Goal: Find contact information: Find contact information

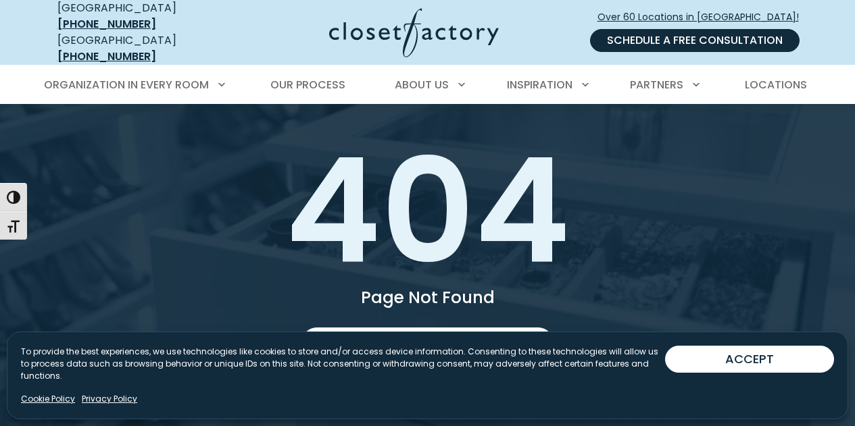
scroll to position [68, 0]
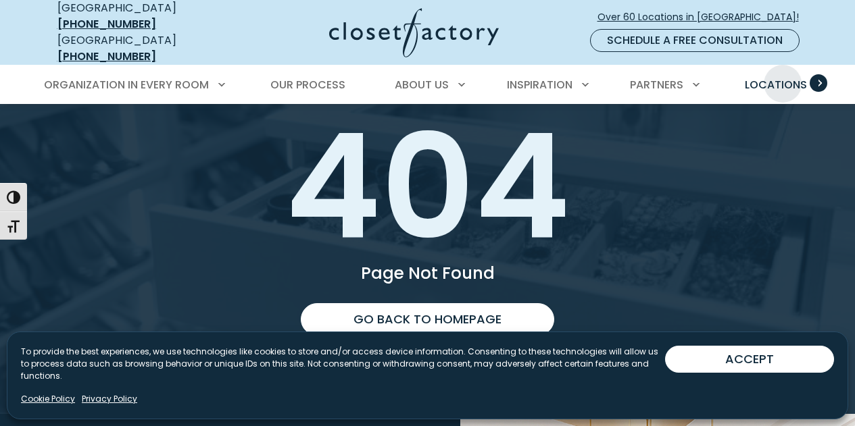
click at [782, 77] on span "Locations" at bounding box center [776, 85] width 62 height 16
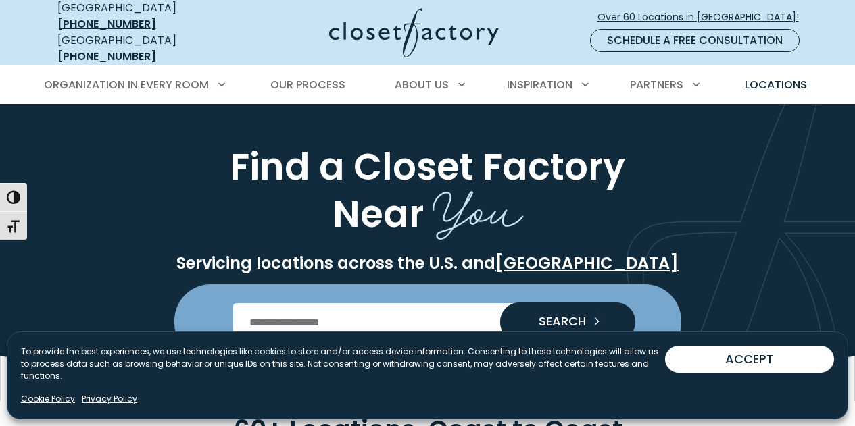
scroll to position [203, 0]
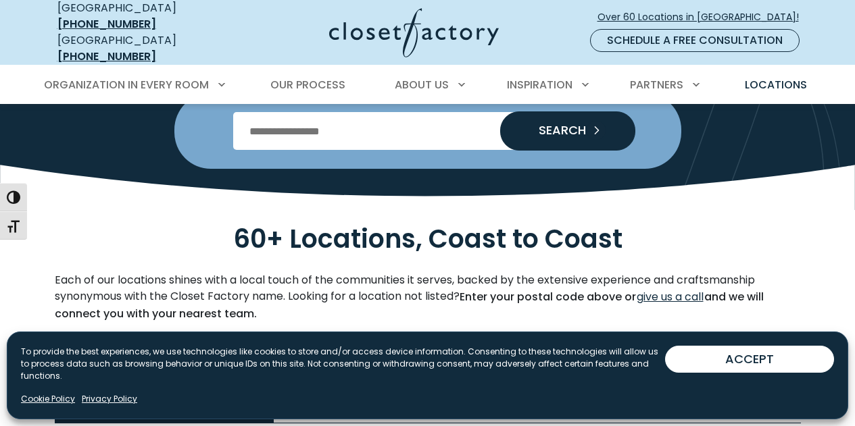
click at [292, 134] on input "Enter Postal Code" at bounding box center [427, 131] width 388 height 38
type input "*****"
click at [564, 130] on button "SEARCH" at bounding box center [567, 131] width 135 height 38
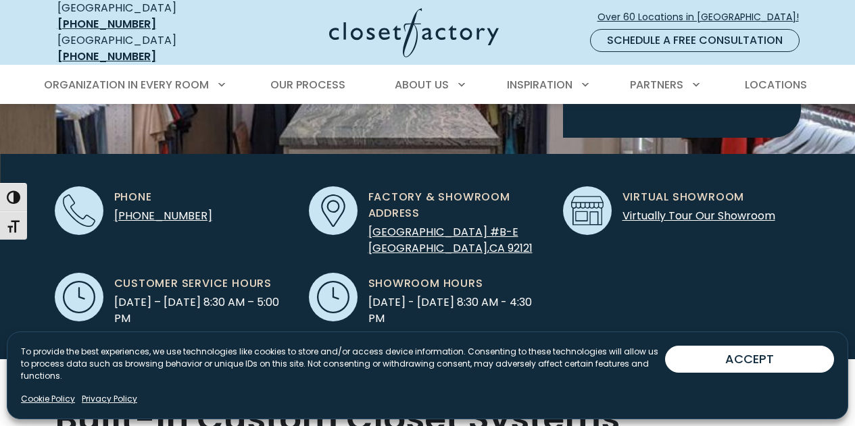
scroll to position [405, 0]
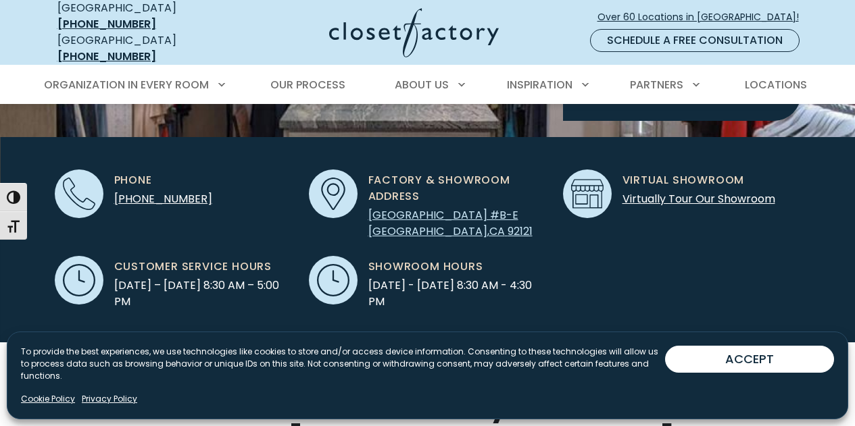
click at [432, 207] on span "[GEOGRAPHIC_DATA] #B-E" at bounding box center [443, 215] width 150 height 16
